Goal: Information Seeking & Learning: Learn about a topic

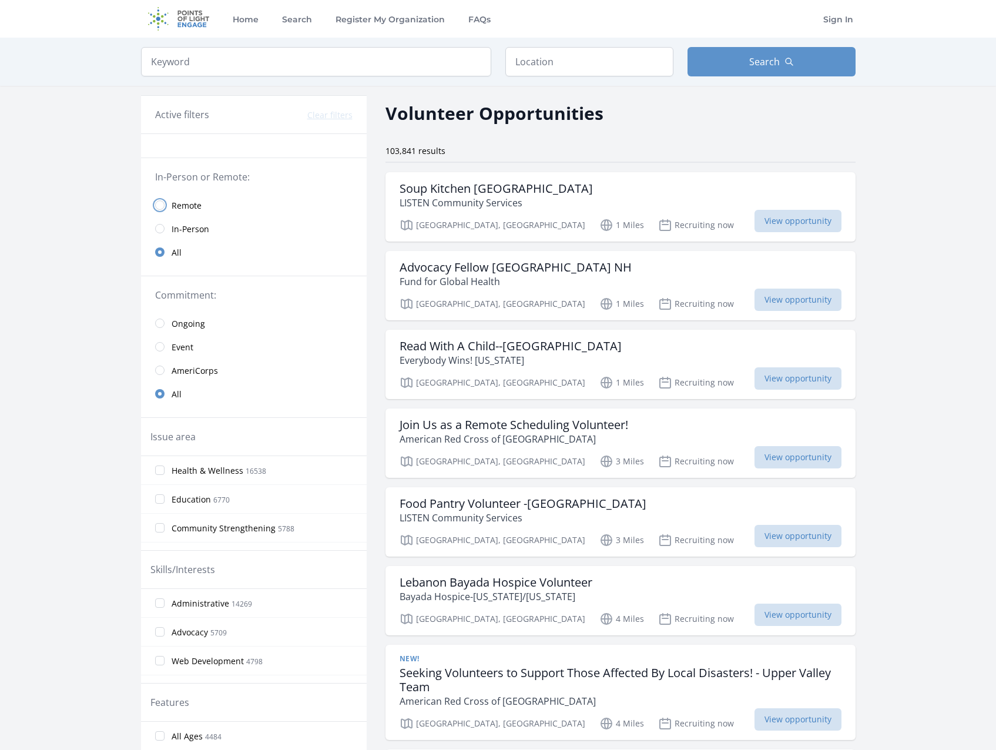
click at [161, 207] on input "radio" at bounding box center [159, 204] width 9 height 9
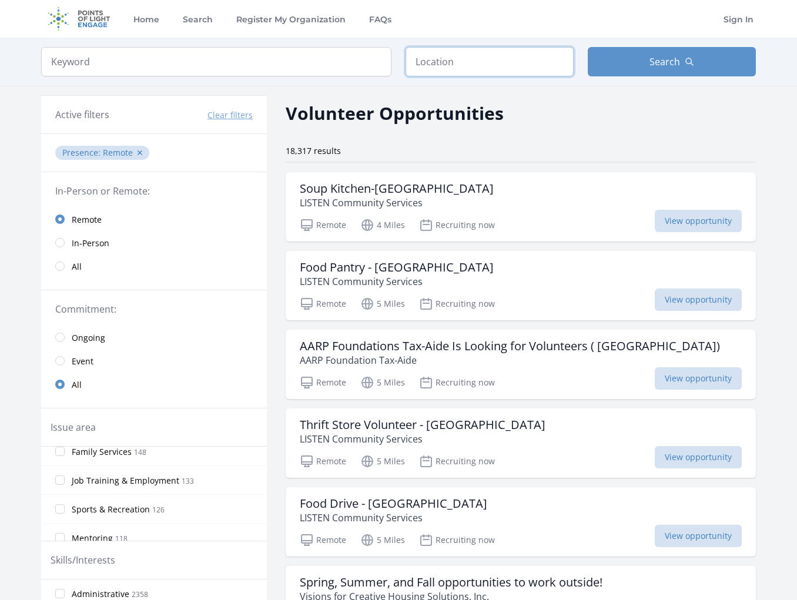
click at [496, 68] on input "text" at bounding box center [489, 61] width 168 height 29
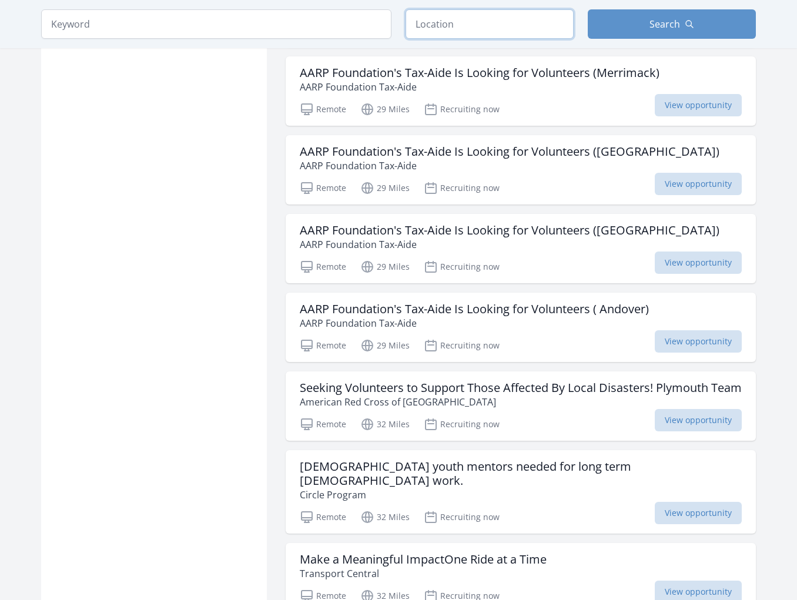
scroll to position [1222, 0]
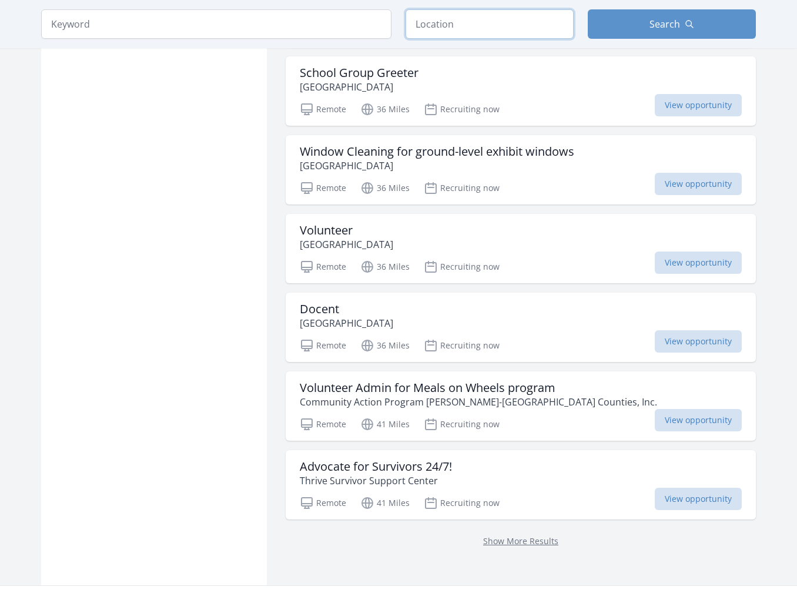
scroll to position [2820, 0]
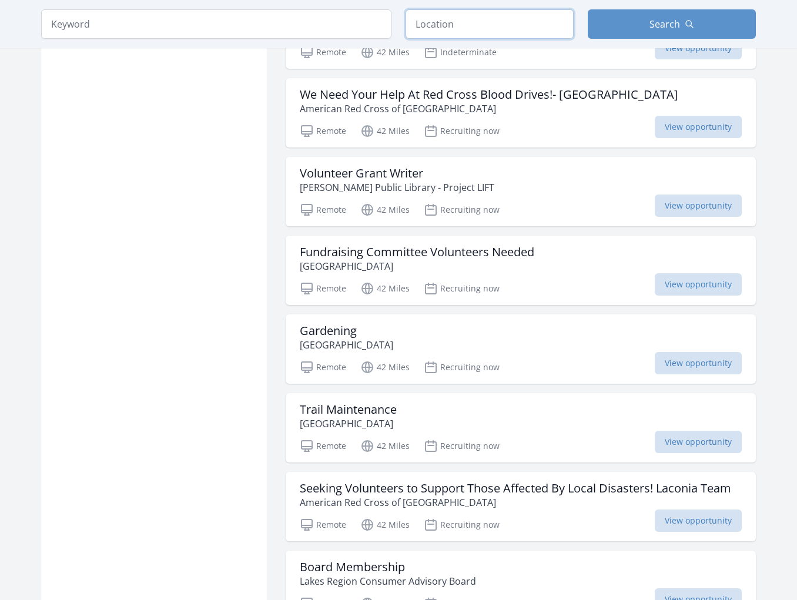
scroll to position [3525, 0]
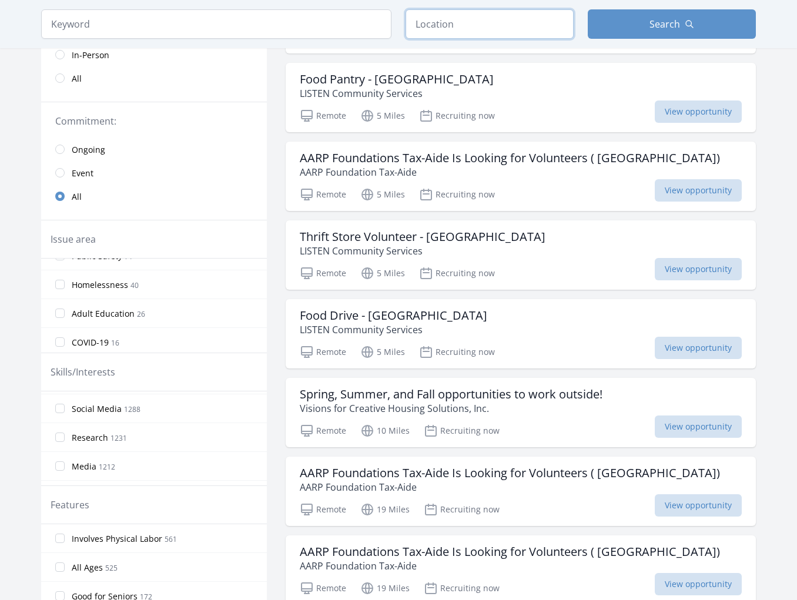
scroll to position [188, 0]
click at [60, 444] on input "Data Science 853" at bounding box center [59, 447] width 9 height 9
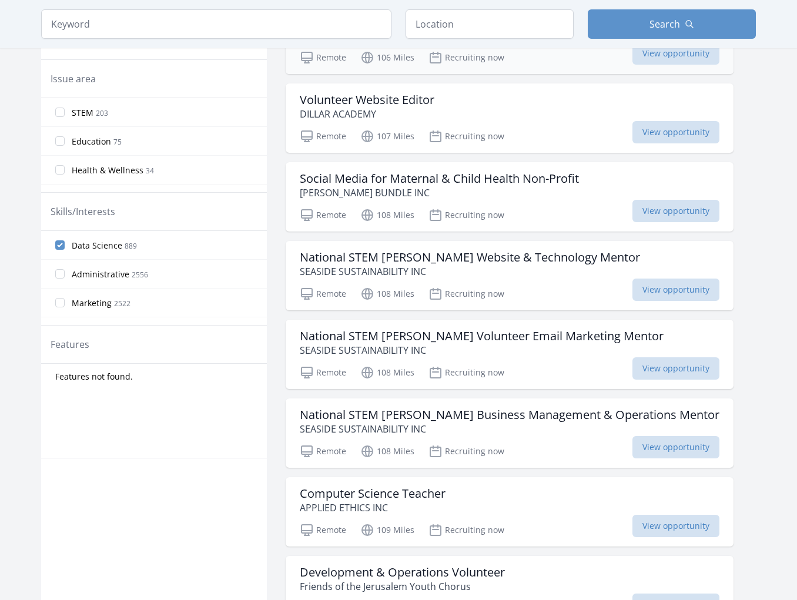
scroll to position [329, 0]
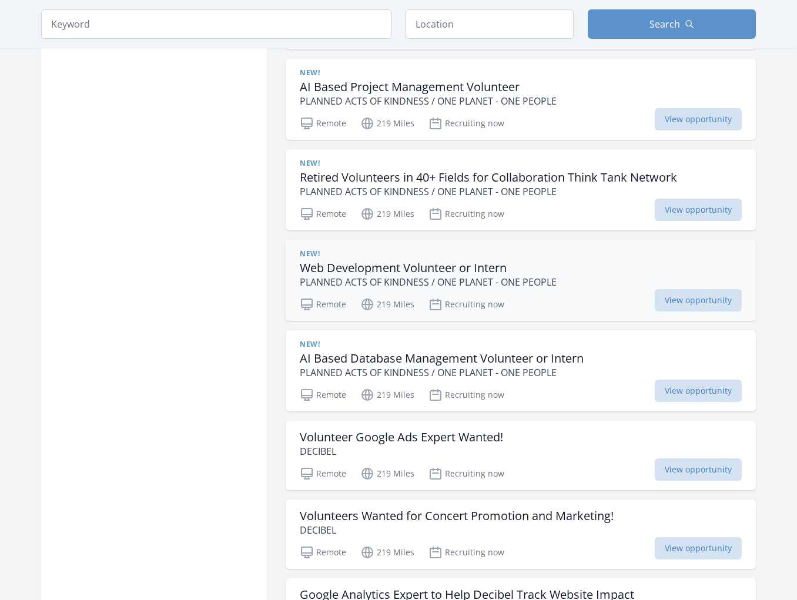
scroll to position [2858, 0]
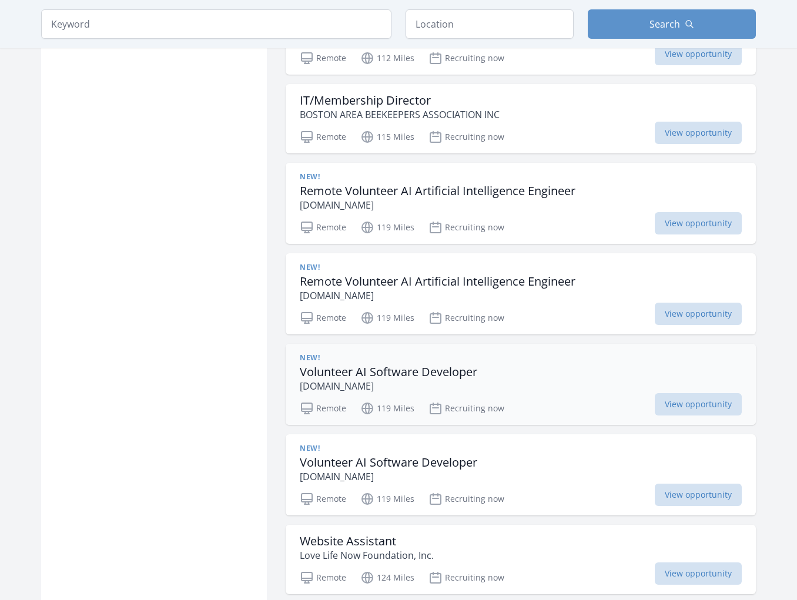
scroll to position [940, 0]
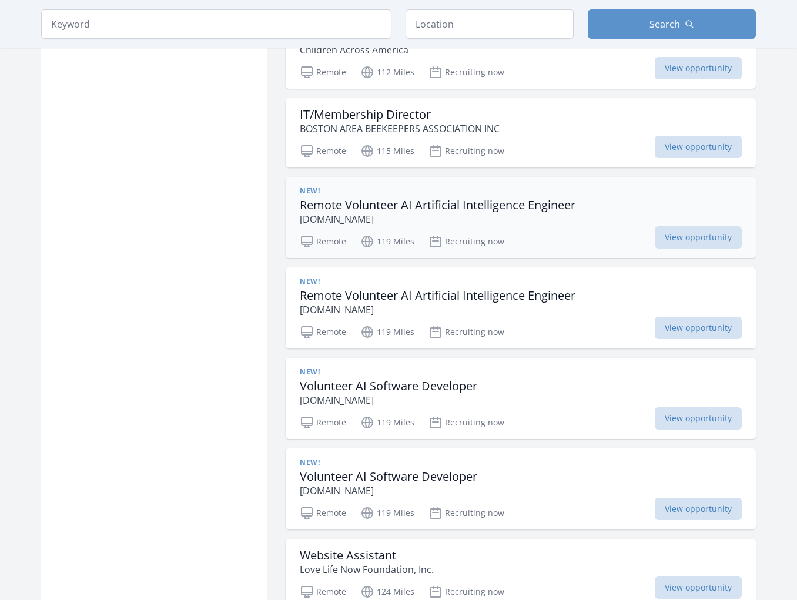
click at [406, 224] on div "New! Remote Volunteer AI Artificial Intelligence Engineer MatchingDonors.com Re…" at bounding box center [521, 217] width 470 height 81
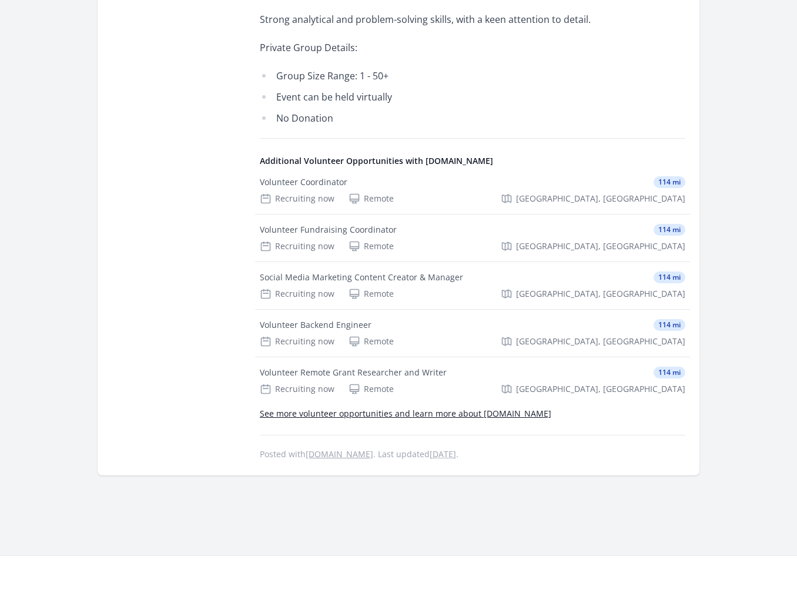
scroll to position [1316, 0]
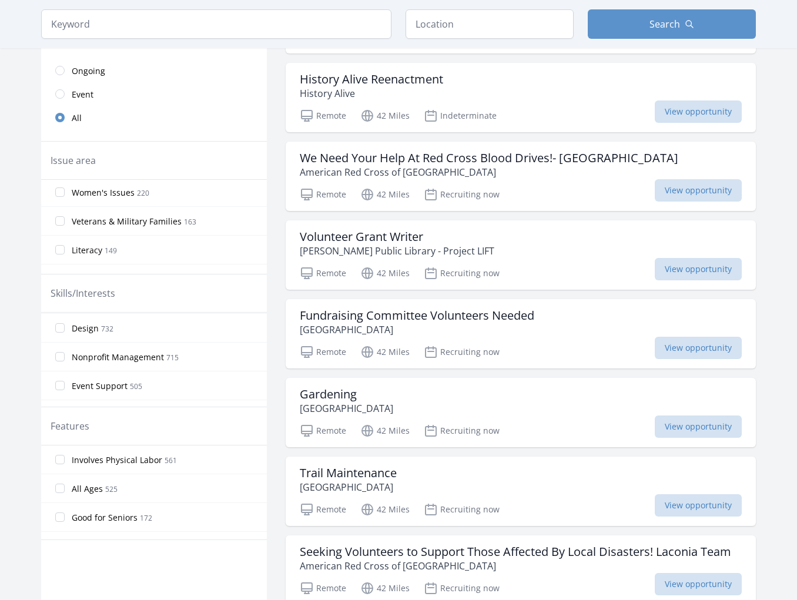
scroll to position [235, 0]
click at [61, 321] on input "Data Science 853" at bounding box center [59, 321] width 9 height 9
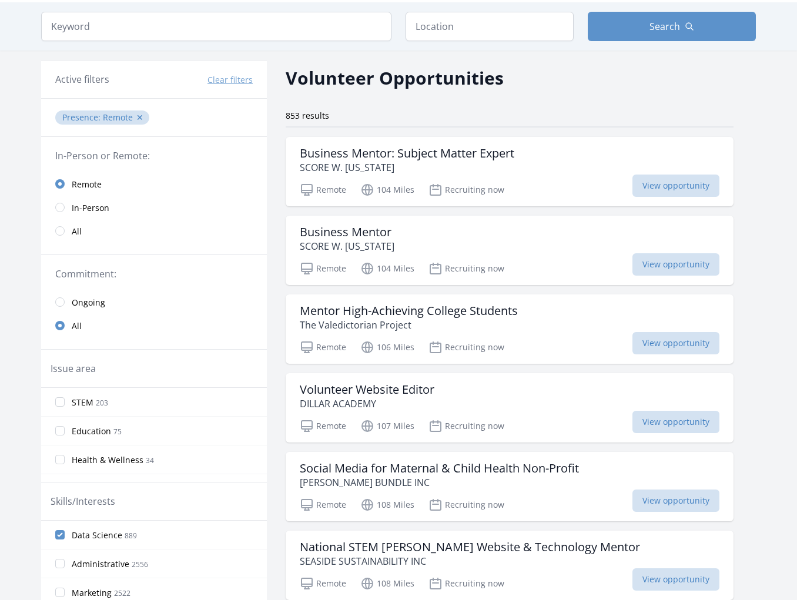
scroll to position [32, 0]
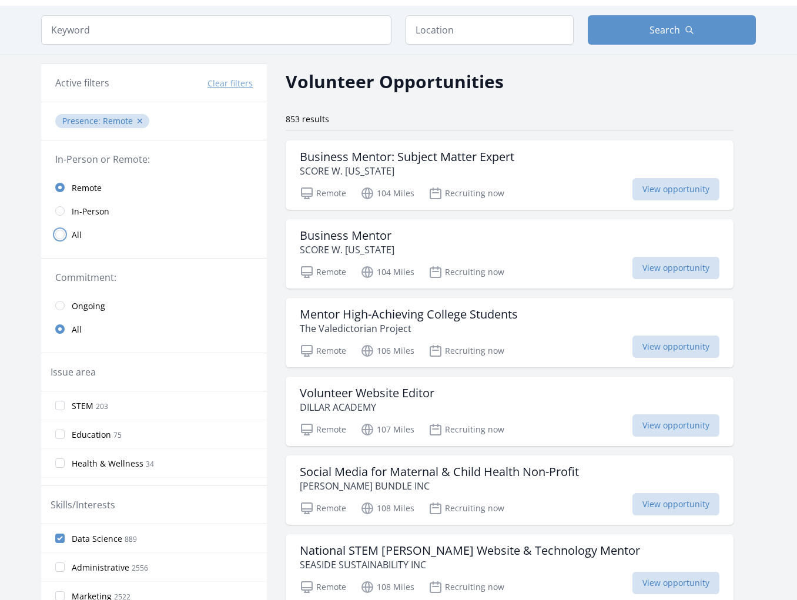
click at [60, 233] on input "radio" at bounding box center [59, 234] width 9 height 9
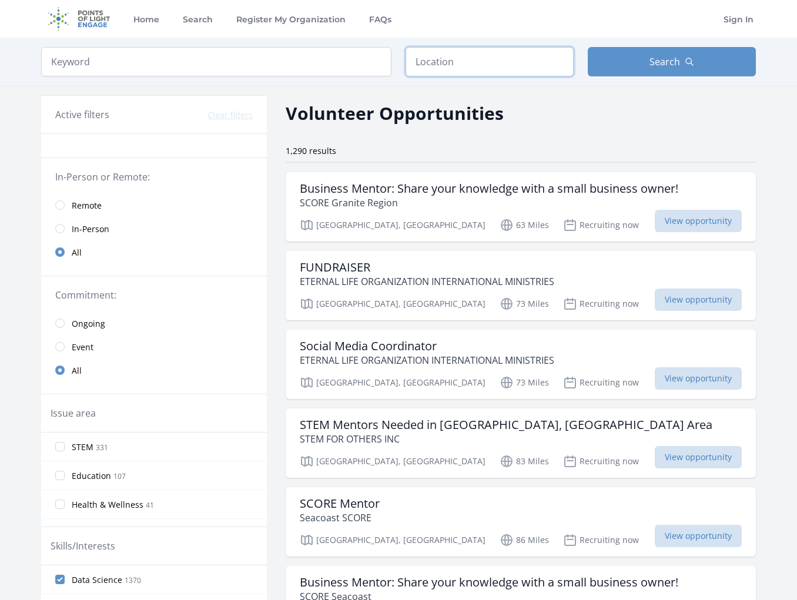
click at [488, 56] on input "text" at bounding box center [489, 61] width 168 height 29
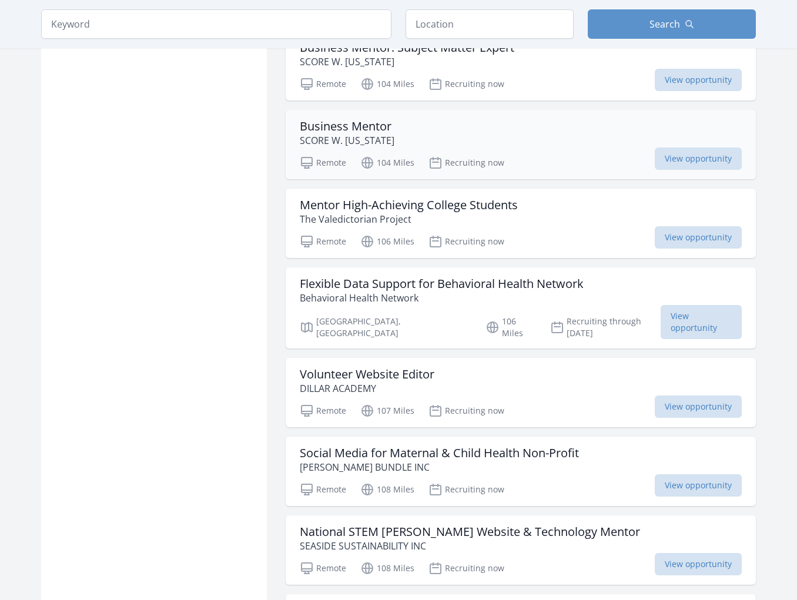
scroll to position [987, 0]
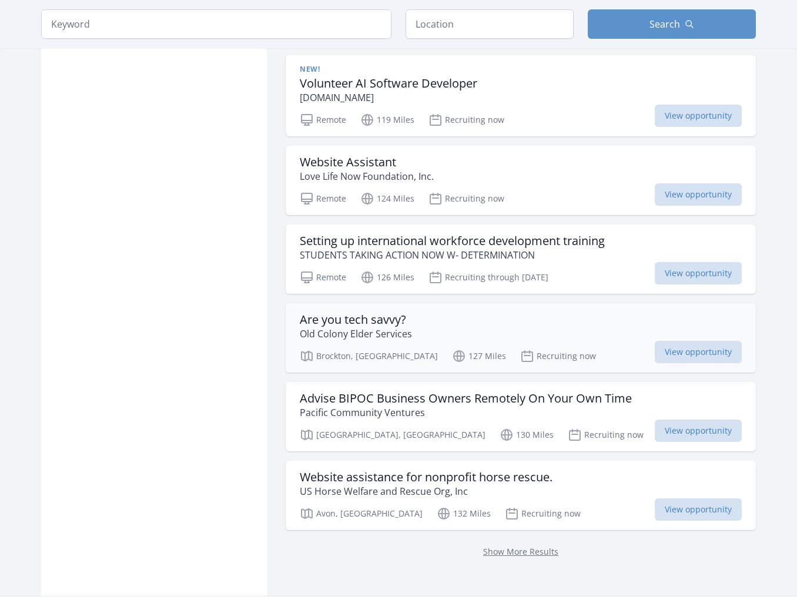
scroll to position [2867, 0]
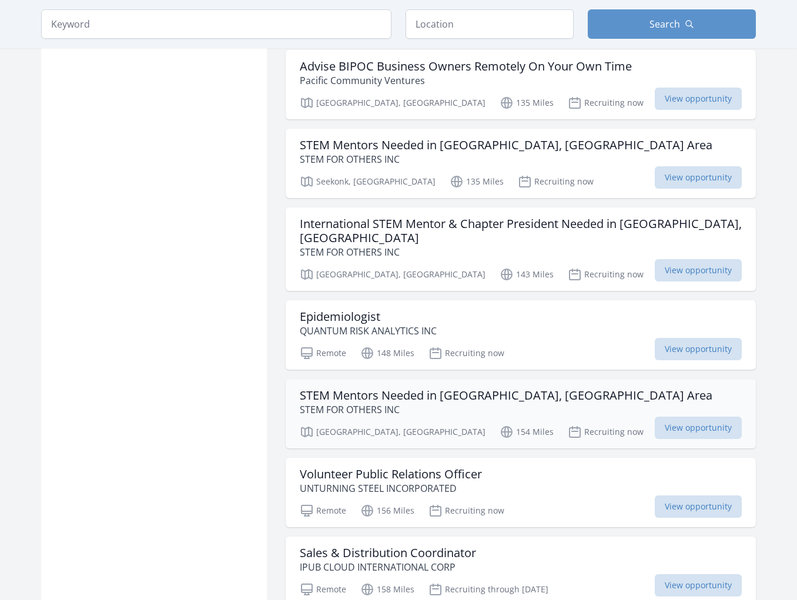
scroll to position [3337, 0]
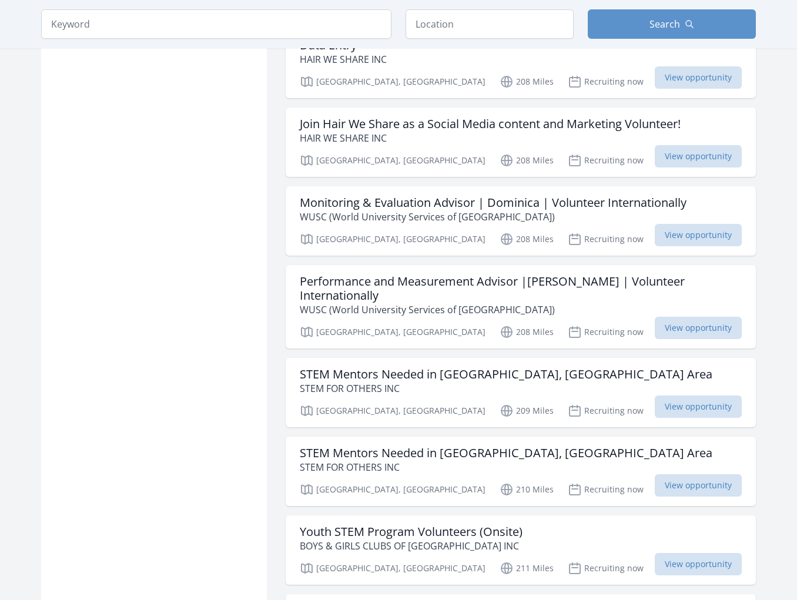
scroll to position [5359, 0]
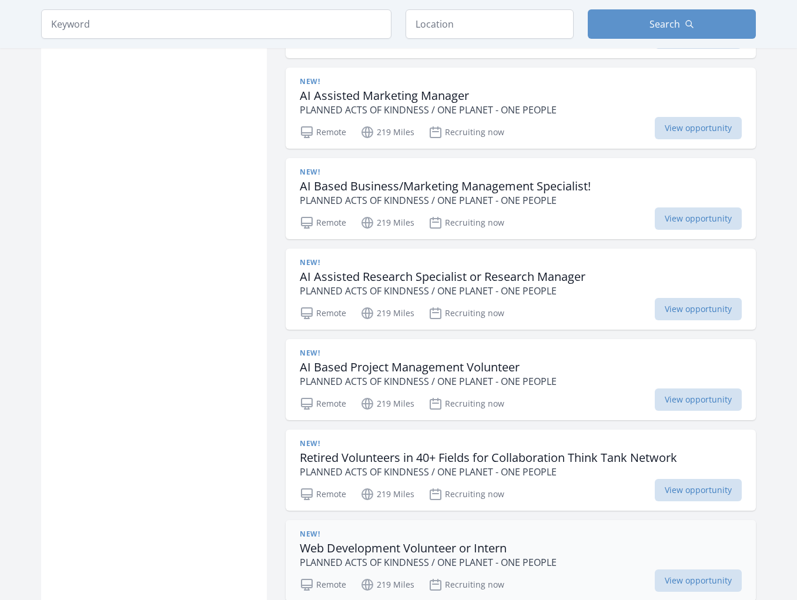
scroll to position [7521, 0]
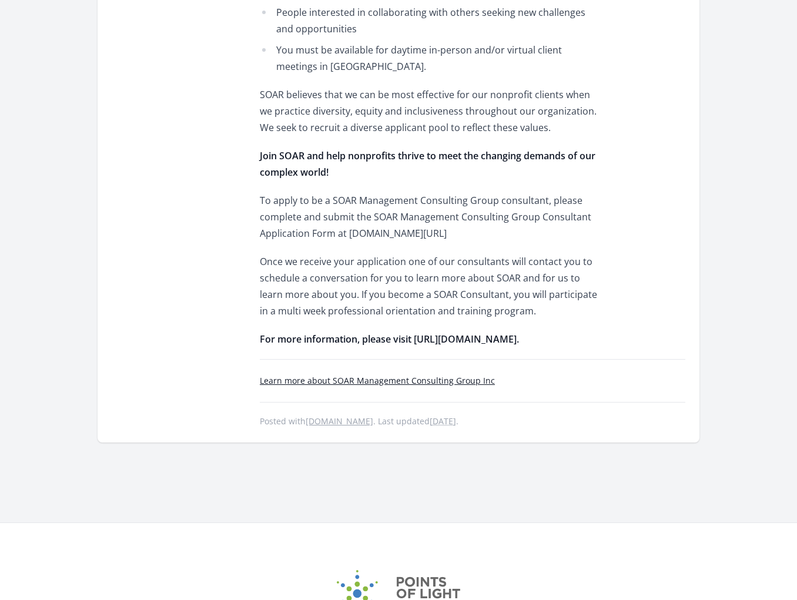
scroll to position [1081, 0]
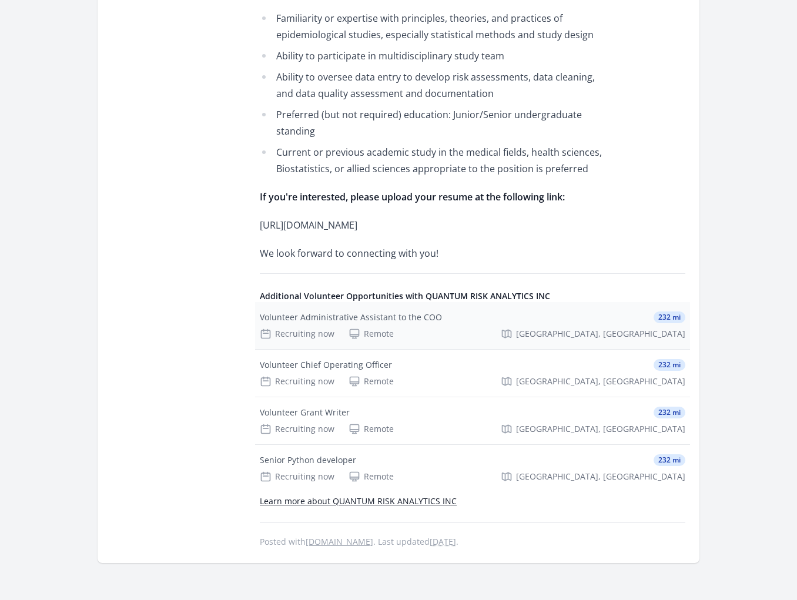
scroll to position [705, 0]
